Goal: Information Seeking & Learning: Understand process/instructions

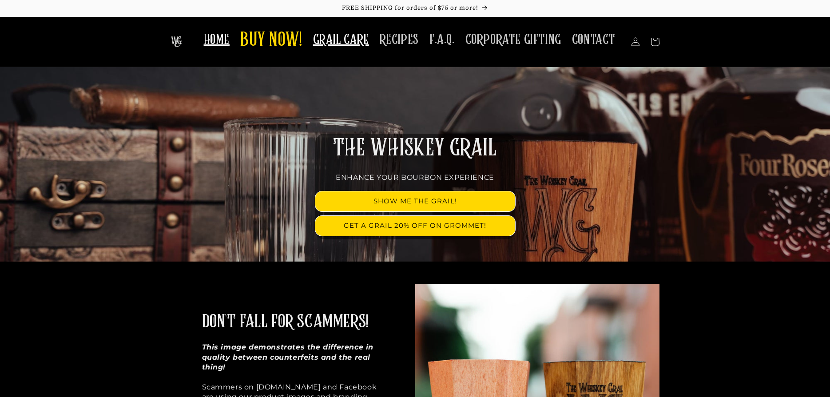
click at [343, 43] on span "GRAIL CARE" at bounding box center [341, 39] width 56 height 17
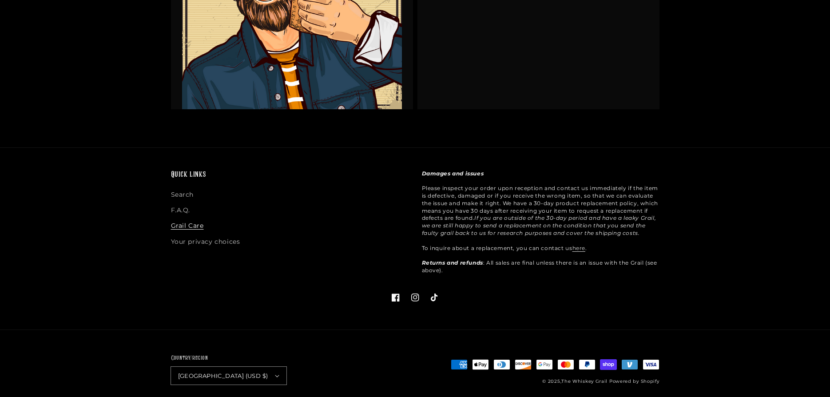
scroll to position [2204, 0]
